Goal: Find specific page/section: Find specific page/section

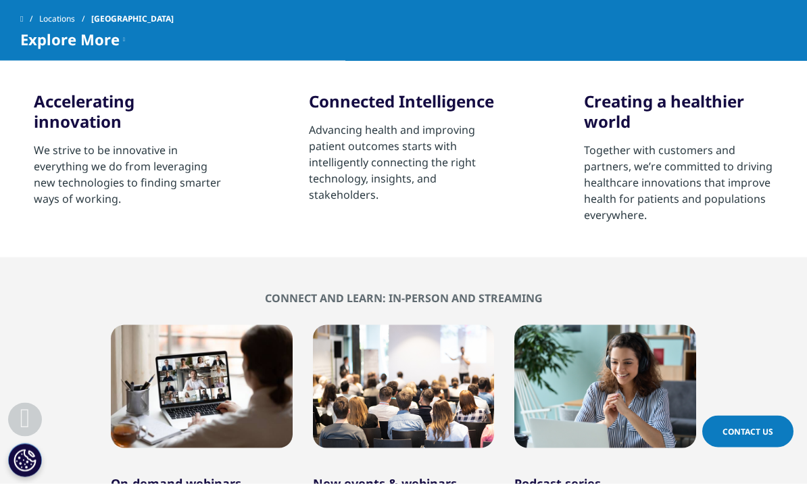
scroll to position [830, 0]
click at [69, 15] on link "Locations" at bounding box center [65, 19] width 52 height 24
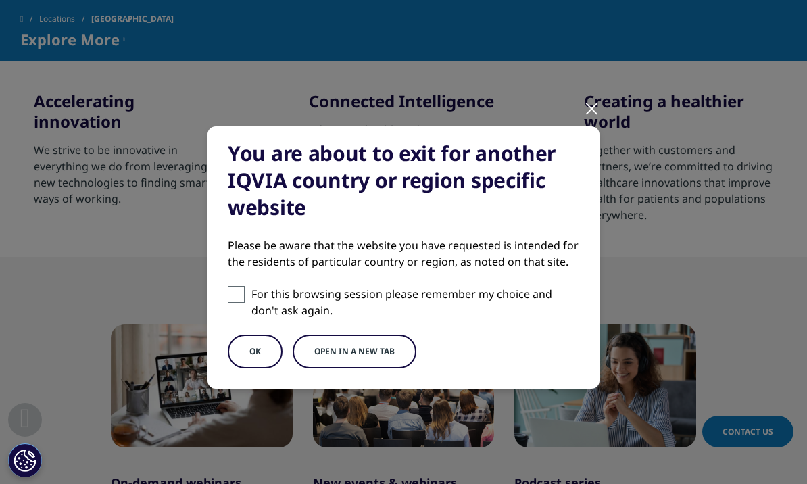
click at [260, 348] on button "OK" at bounding box center [255, 352] width 55 height 34
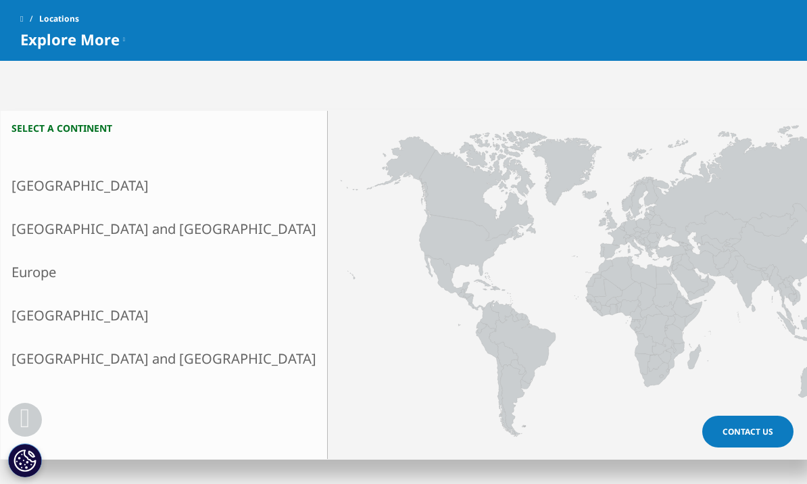
scroll to position [204, 0]
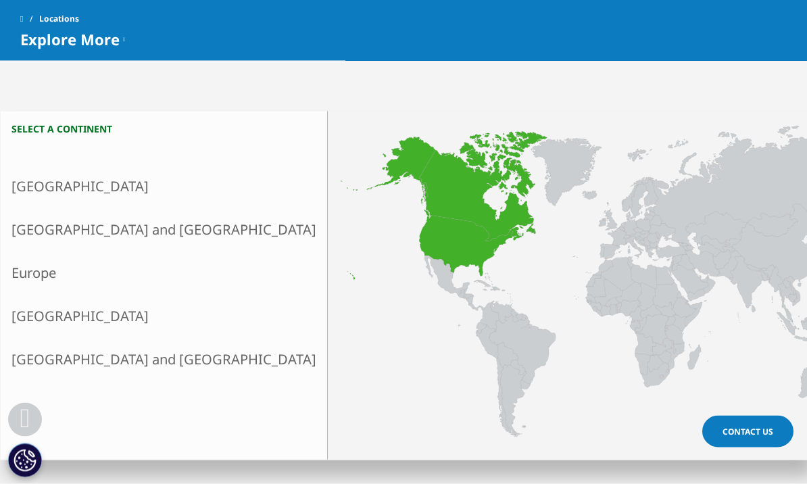
click at [81, 193] on link "North America" at bounding box center [164, 185] width 327 height 43
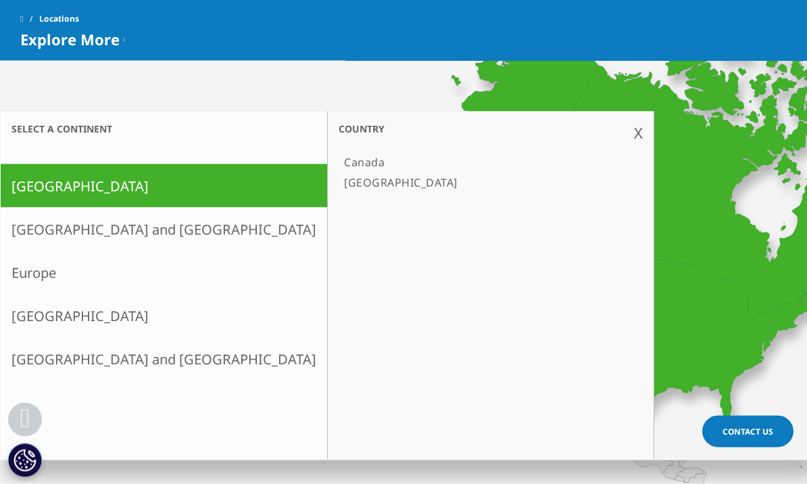
scroll to position [204, 0]
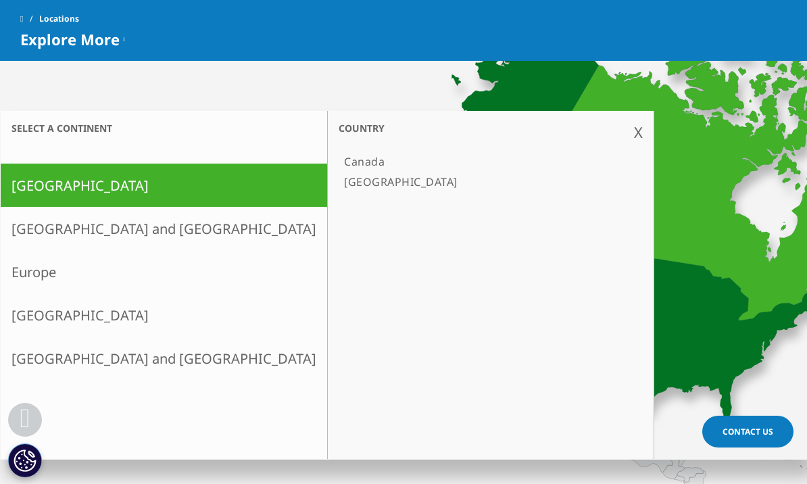
click at [339, 187] on link "[GEOGRAPHIC_DATA]" at bounding box center [484, 182] width 291 height 20
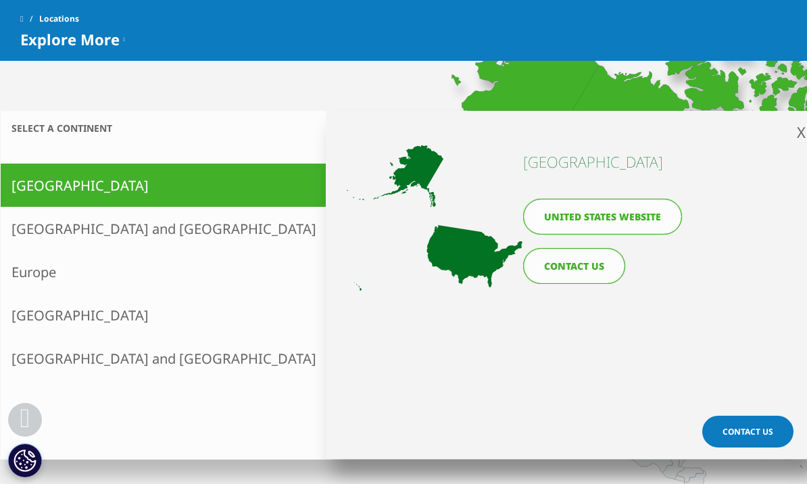
click at [646, 216] on link "United States website" at bounding box center [602, 217] width 159 height 36
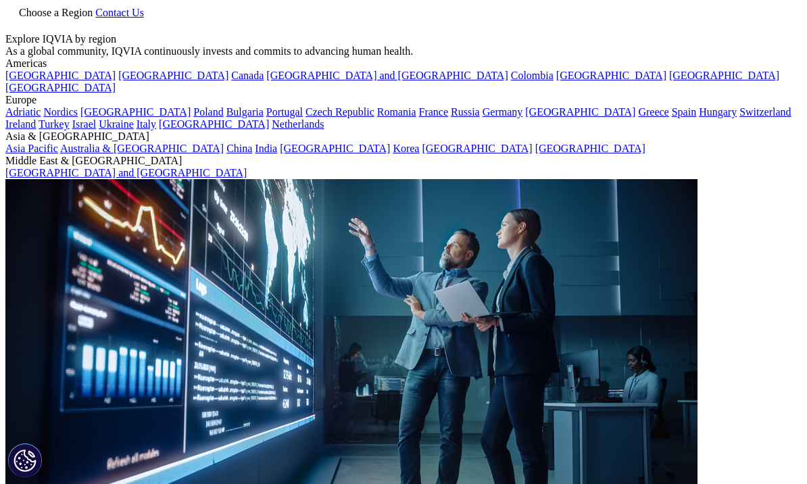
scroll to position [670, 0]
